Goal: Navigation & Orientation: Find specific page/section

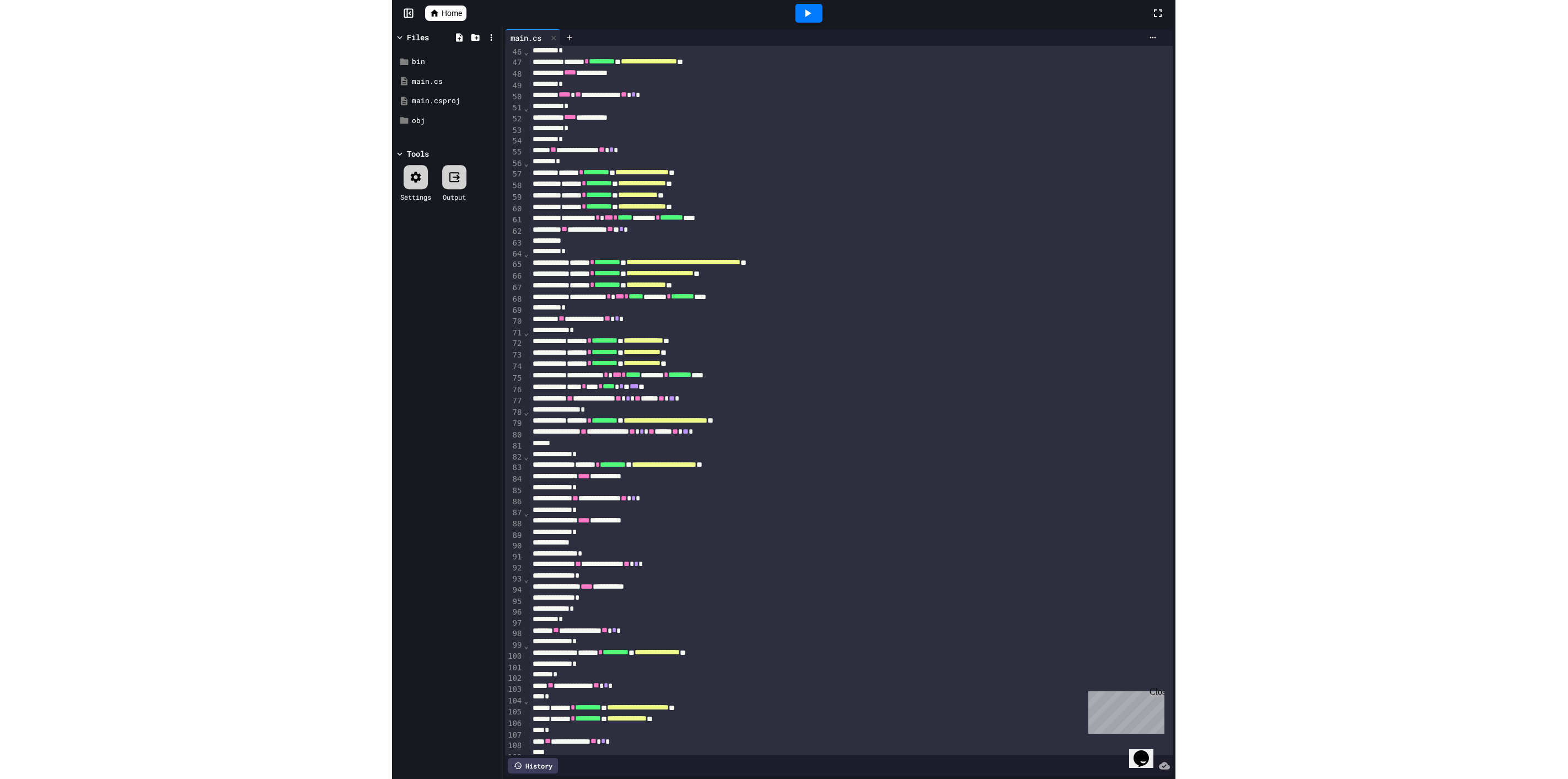
scroll to position [502, 0]
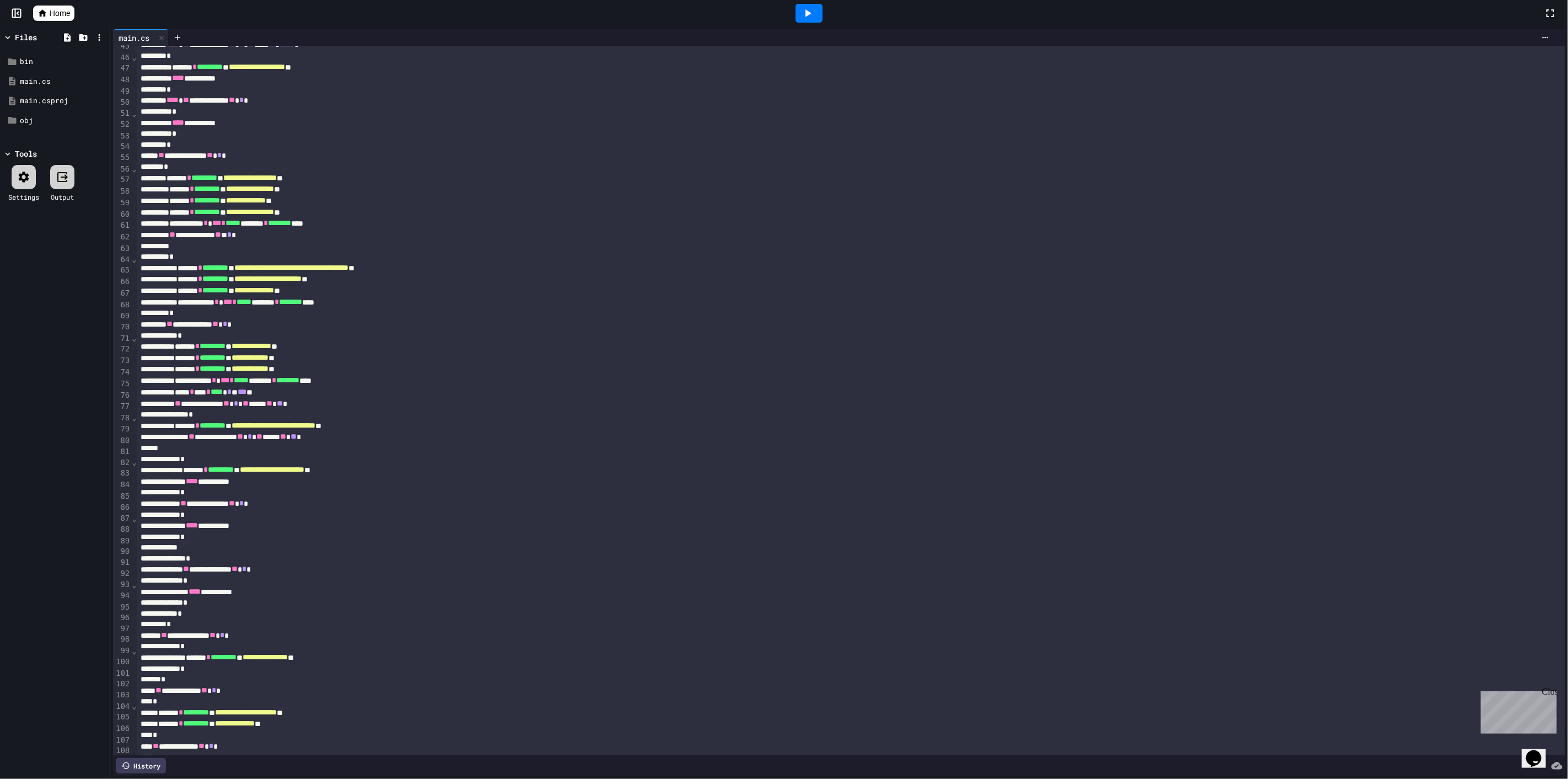
click at [41, 12] on icon at bounding box center [42, 13] width 8 height 7
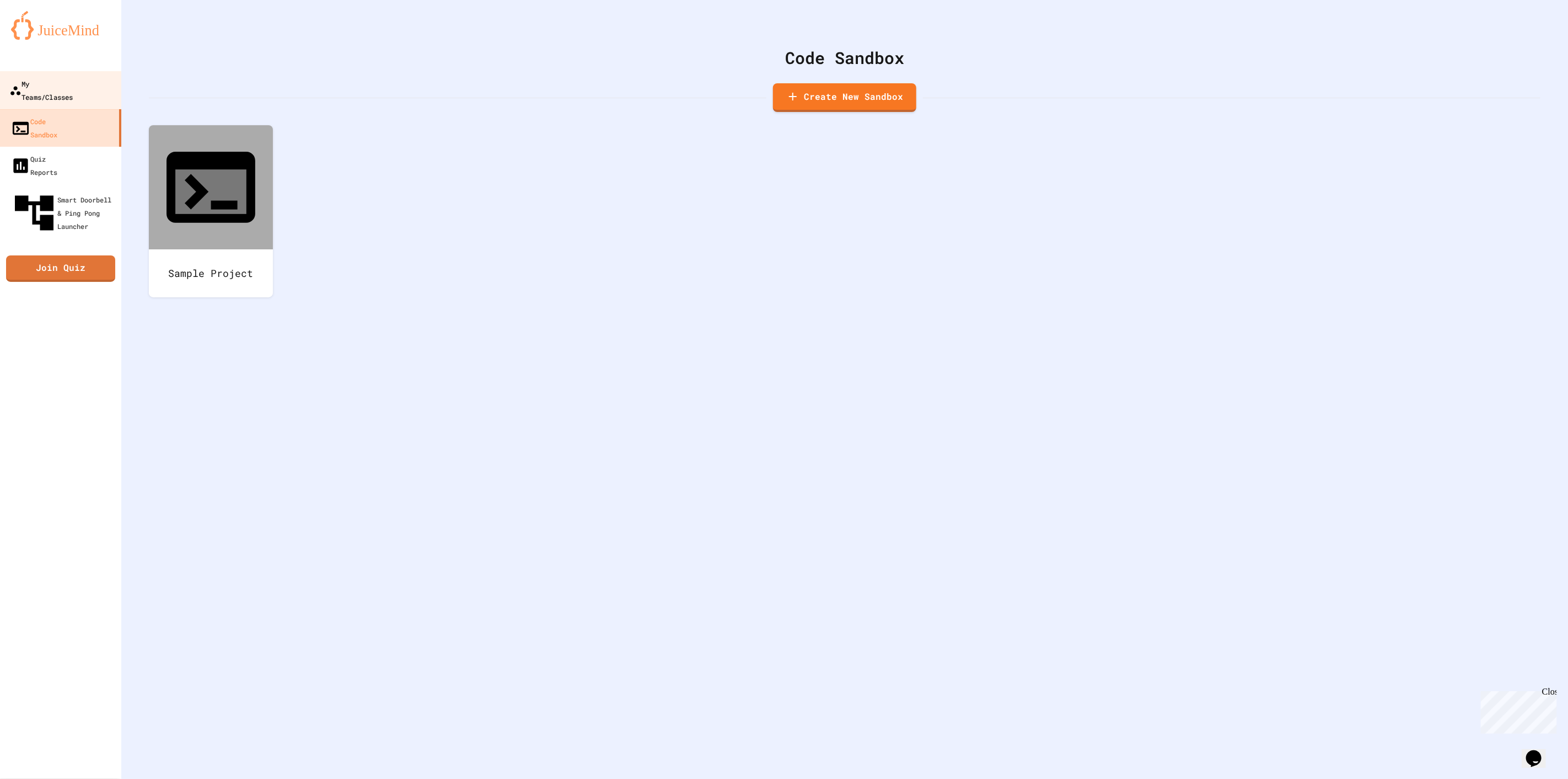
click at [98, 92] on link "My Teams/Classes" at bounding box center [61, 90] width 125 height 38
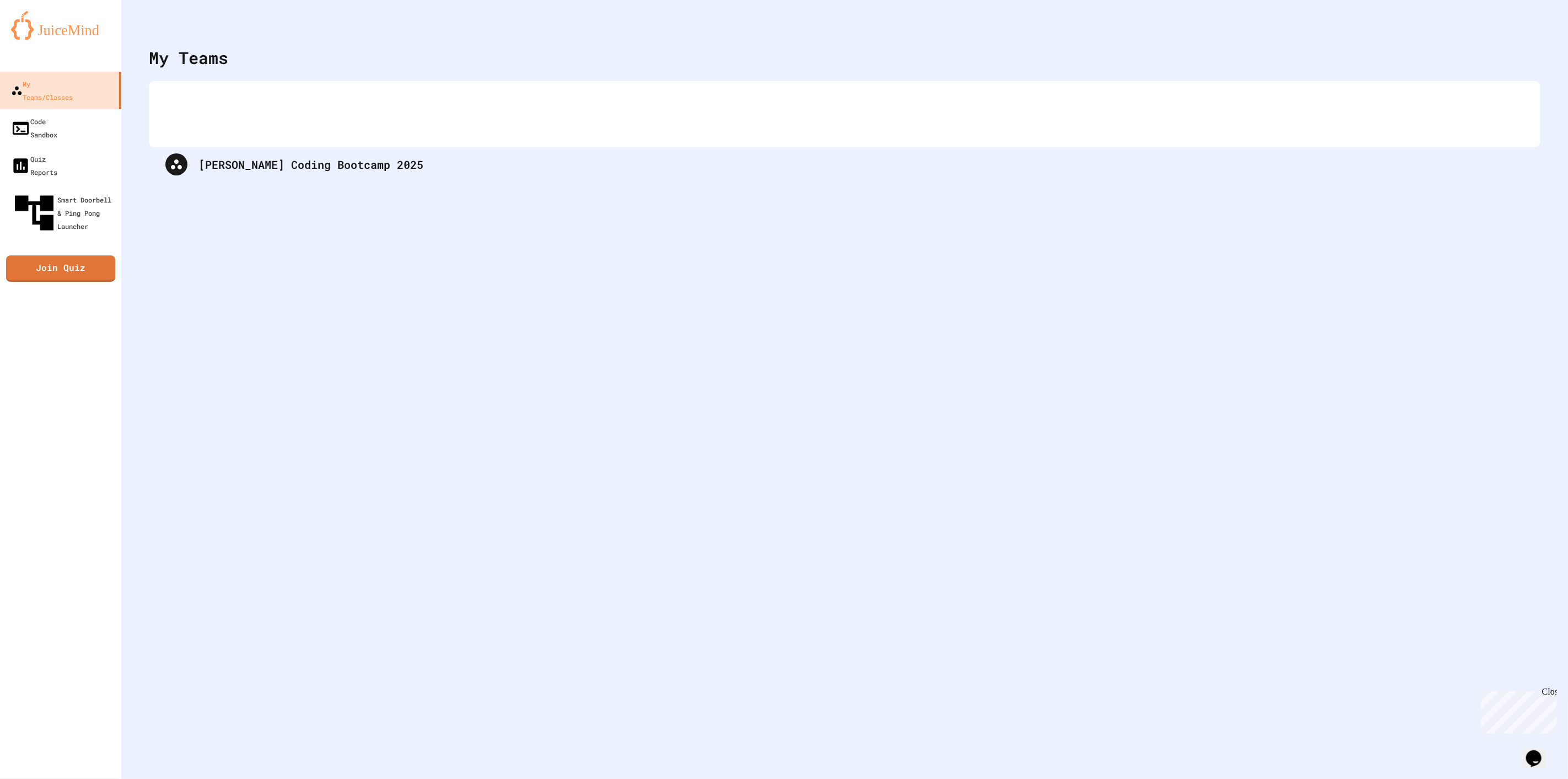
drag, startPoint x: 230, startPoint y: 102, endPoint x: 238, endPoint y: 124, distance: 23.4
click at [228, 142] on div "[PERSON_NAME] Coding Bootcamp 2025" at bounding box center [845, 114] width 1392 height 66
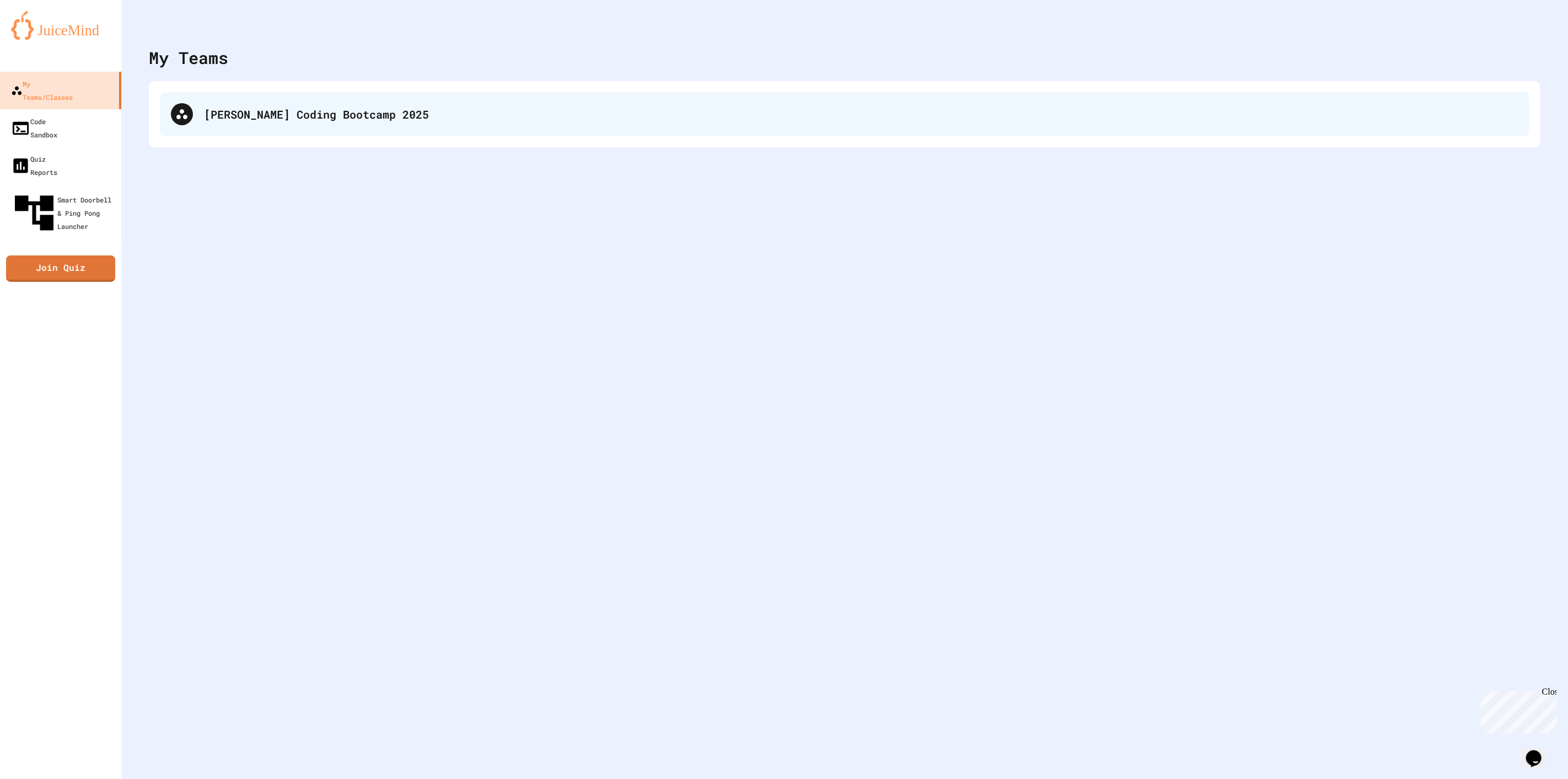
click at [244, 118] on div "[PERSON_NAME] Coding Bootcamp 2025" at bounding box center [861, 114] width 1314 height 17
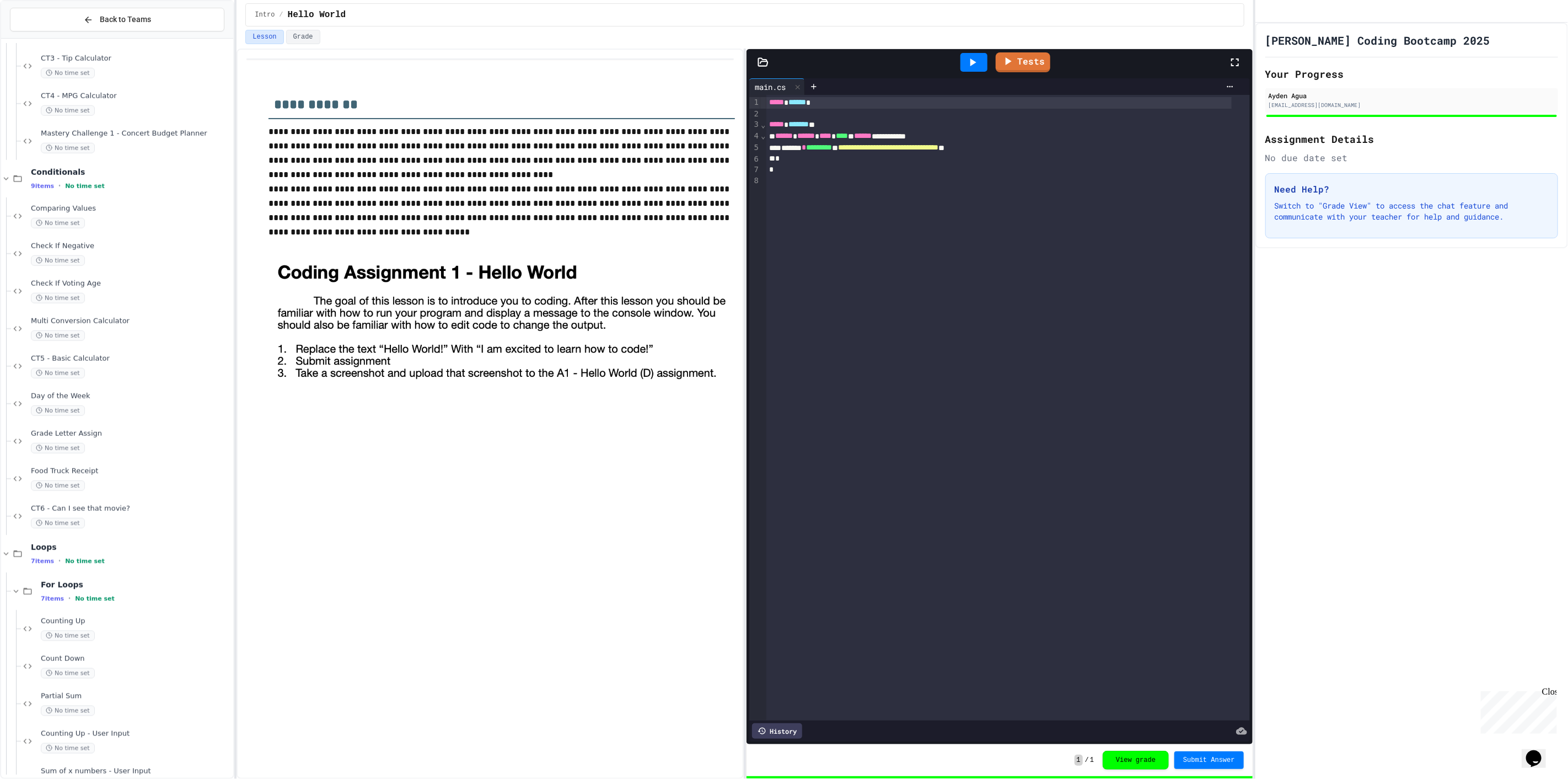
scroll to position [1007, 0]
click at [118, 601] on div "No time set" at bounding box center [136, 606] width 190 height 11
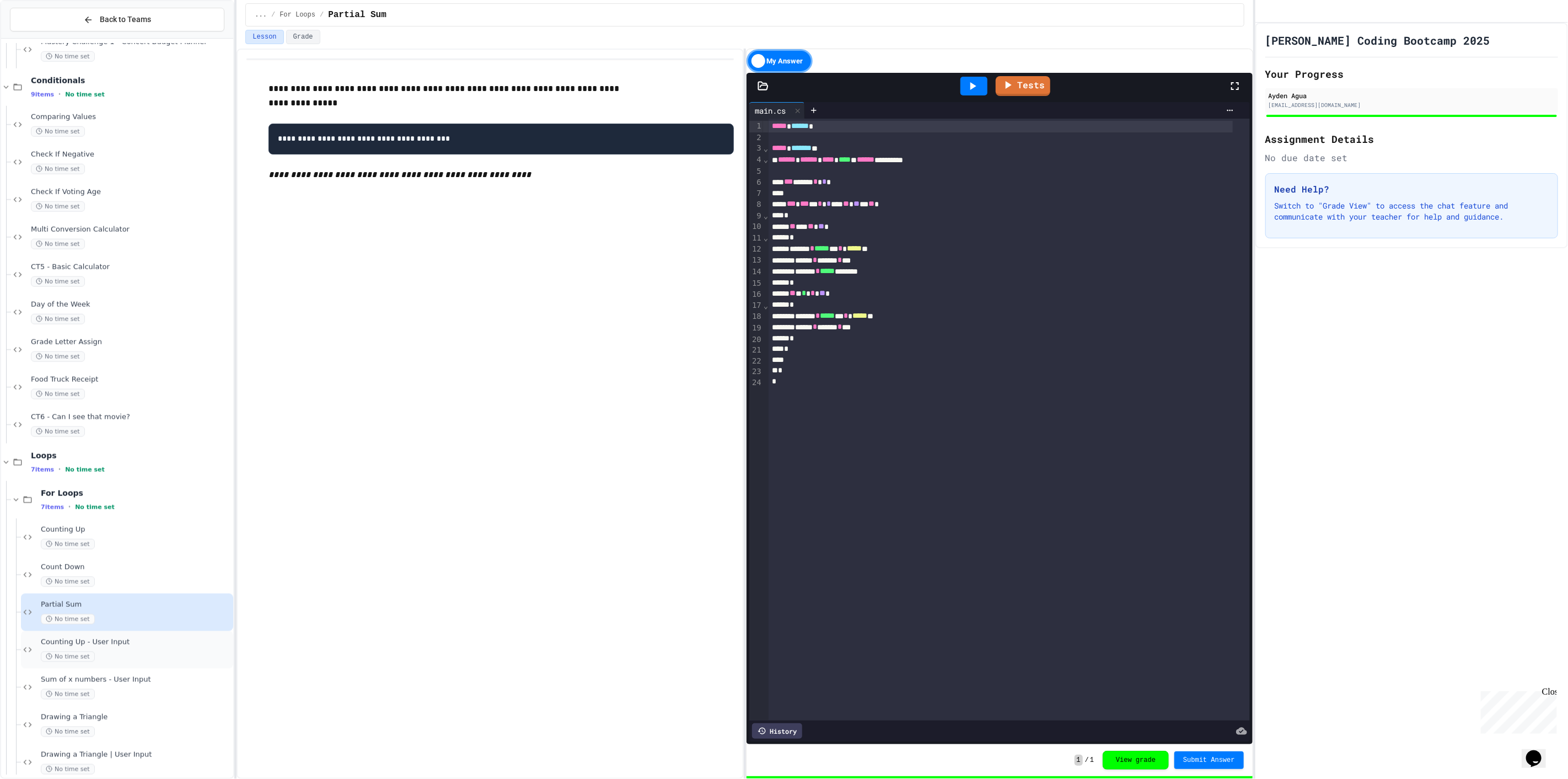
click at [181, 652] on div "No time set" at bounding box center [136, 657] width 190 height 11
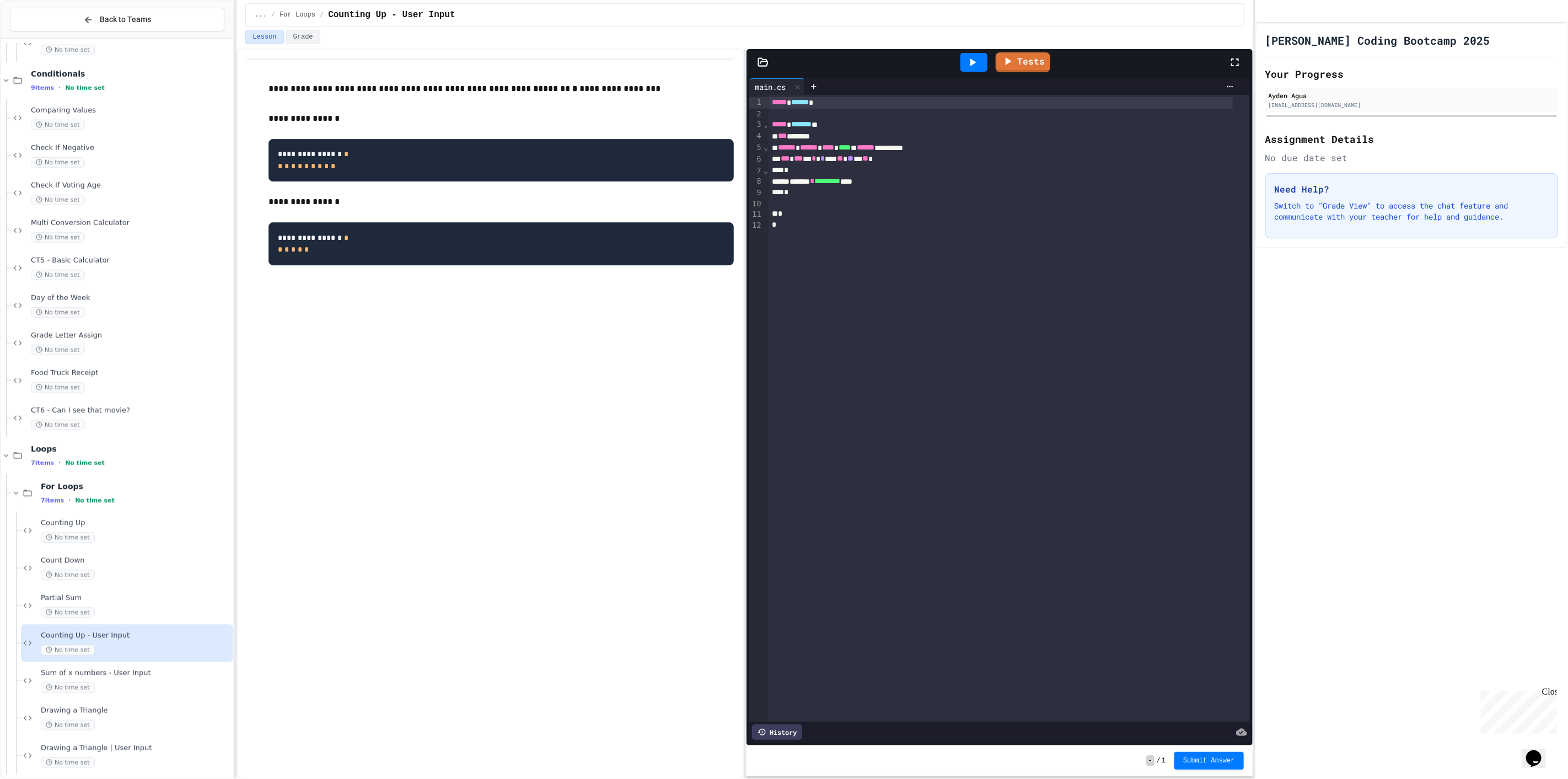
scroll to position [1007, 0]
